Goal: Navigation & Orientation: Find specific page/section

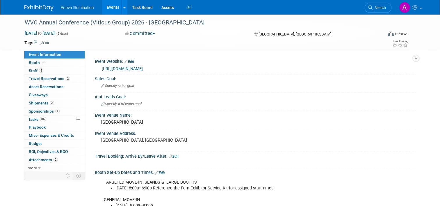
click at [30, 7] on img at bounding box center [38, 8] width 29 height 6
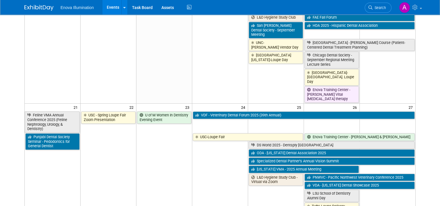
scroll to position [349, 0]
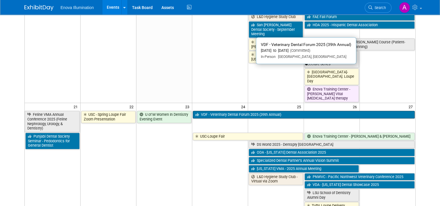
click at [214, 111] on link "VDF - Veterinary Dental Forum 2025 (39th Annual)" at bounding box center [304, 115] width 222 height 8
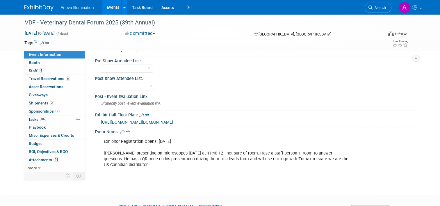
scroll to position [486, 0]
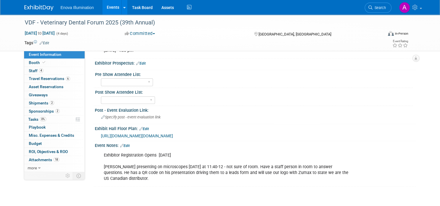
click at [138, 138] on span "https://us-west-2.protection.sophos.com/?d=rs6.net&u=aHR0cHM6Ly9mb25mbmh6YWIuY2…" at bounding box center [137, 136] width 72 height 5
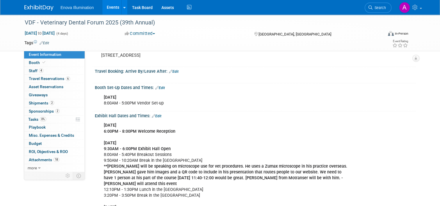
scroll to position [0, 0]
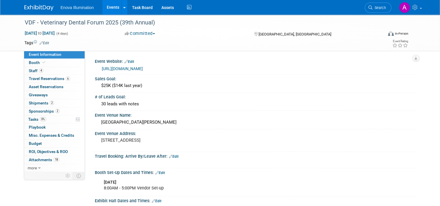
click at [29, 9] on img at bounding box center [38, 8] width 29 height 6
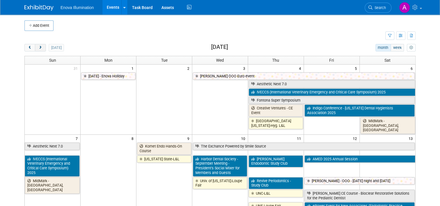
click at [39, 47] on button "next" at bounding box center [40, 48] width 11 height 8
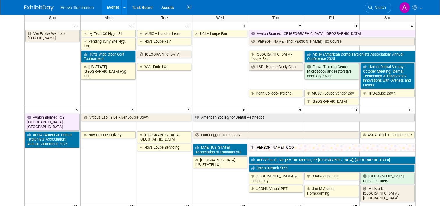
scroll to position [29, 0]
